Goal: Information Seeking & Learning: Learn about a topic

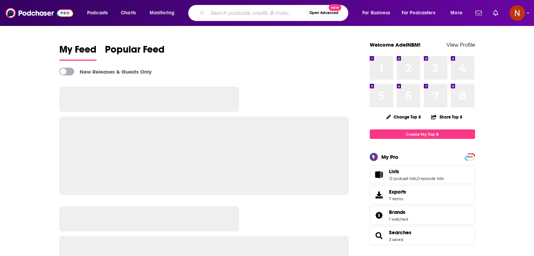
click at [252, 15] on input "Search podcasts, credits, & more..." at bounding box center [257, 12] width 99 height 11
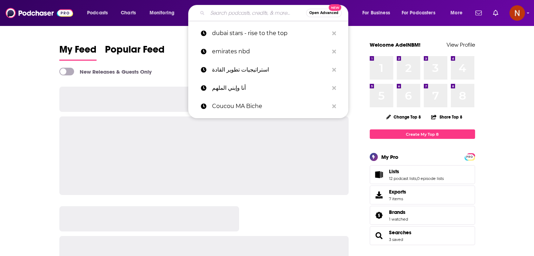
click at [252, 15] on input "Search podcasts, credits, & more..." at bounding box center [257, 12] width 99 height 11
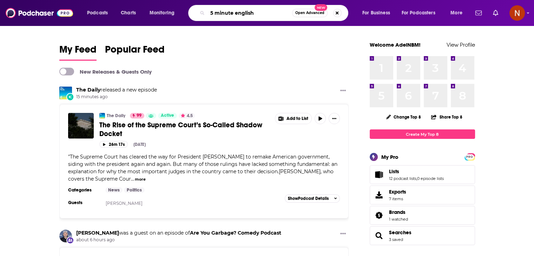
type input "5 minute english"
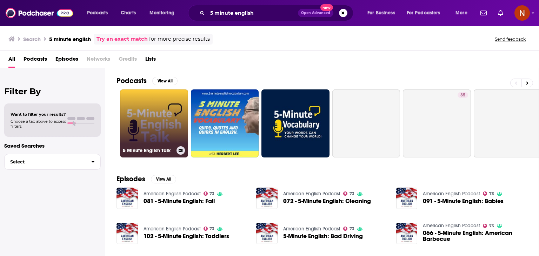
click at [155, 128] on link "5 Minute English Talk" at bounding box center [154, 124] width 68 height 68
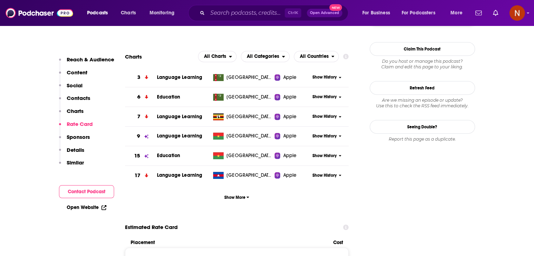
scroll to position [624, 0]
click at [250, 199] on button "Show More" at bounding box center [237, 197] width 224 height 13
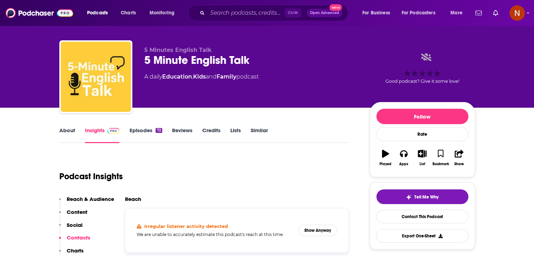
scroll to position [0, 0]
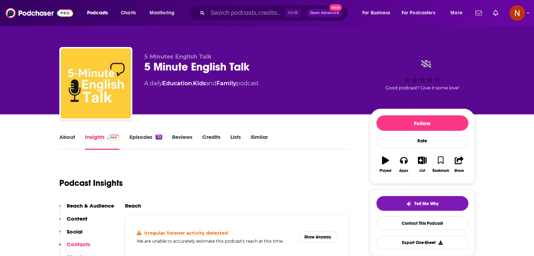
click at [254, 7] on div "Ctrl K Open Advanced New" at bounding box center [268, 13] width 160 height 16
click at [253, 8] on input "Search podcasts, credits, & more..." at bounding box center [246, 12] width 77 height 11
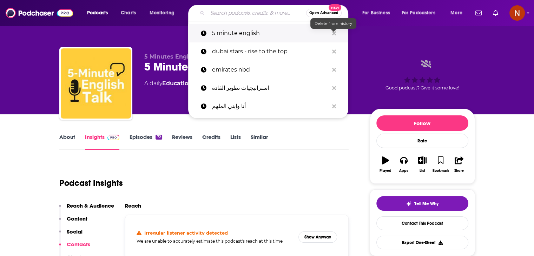
click at [333, 33] on icon "Search podcasts, credits, & more..." at bounding box center [334, 33] width 4 height 4
